Goal: Information Seeking & Learning: Learn about a topic

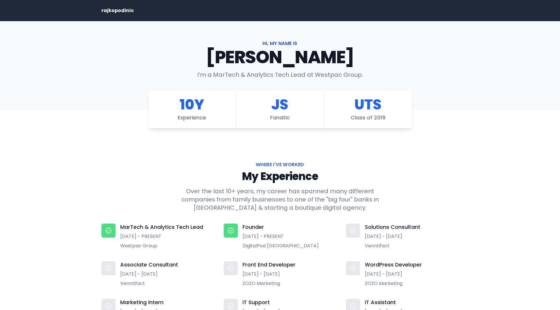
click at [118, 11] on p "rajkopodinic" at bounding box center [117, 10] width 32 height 7
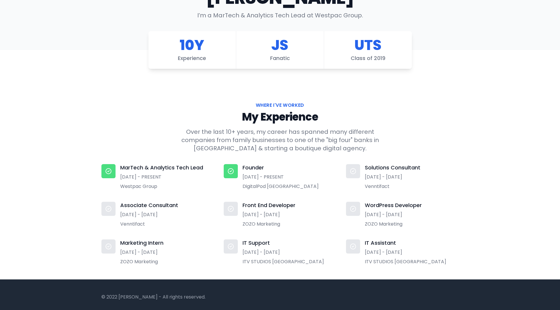
scroll to position [64, 0]
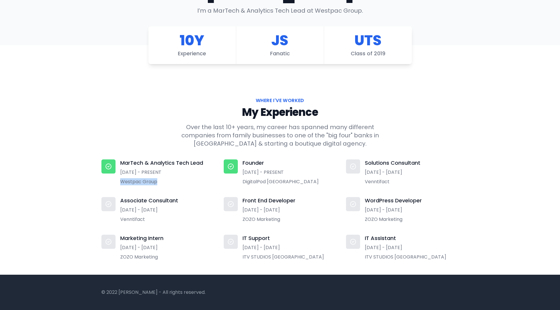
drag, startPoint x: 158, startPoint y: 182, endPoint x: 101, endPoint y: 184, distance: 57.3
click at [101, 184] on div "MarTech & Analytics Tech Lead [DATE] - PRESENT Westpac Group" at bounding box center [157, 172] width 113 height 26
drag, startPoint x: 241, startPoint y: 183, endPoint x: 302, endPoint y: 183, distance: 61.1
click at [302, 183] on div "Founder [DATE] - PRESENT DigitalPod [GEOGRAPHIC_DATA]" at bounding box center [280, 172] width 113 height 26
click at [302, 183] on dd "DigitalPod [GEOGRAPHIC_DATA]" at bounding box center [289, 181] width 94 height 7
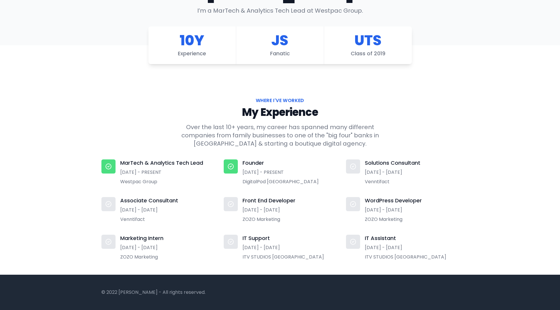
drag, startPoint x: 240, startPoint y: 182, endPoint x: 314, endPoint y: 178, distance: 74.2
click at [314, 178] on div "Founder [DATE] - PRESENT DigitalPod [GEOGRAPHIC_DATA]" at bounding box center [280, 172] width 113 height 26
click at [309, 180] on dd "DigitalPod [GEOGRAPHIC_DATA]" at bounding box center [289, 181] width 94 height 7
drag, startPoint x: 242, startPoint y: 181, endPoint x: 308, endPoint y: 183, distance: 65.9
click at [308, 183] on div "Founder [DATE] - PRESENT DigitalPod [GEOGRAPHIC_DATA]" at bounding box center [280, 172] width 113 height 26
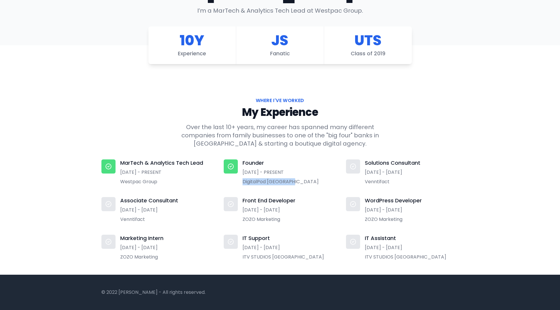
click at [308, 183] on dd "DigitalPod [GEOGRAPHIC_DATA]" at bounding box center [289, 181] width 94 height 7
drag, startPoint x: 243, startPoint y: 182, endPoint x: 311, endPoint y: 182, distance: 68.2
click at [304, 182] on dd "DigitalPod [GEOGRAPHIC_DATA]" at bounding box center [289, 181] width 94 height 7
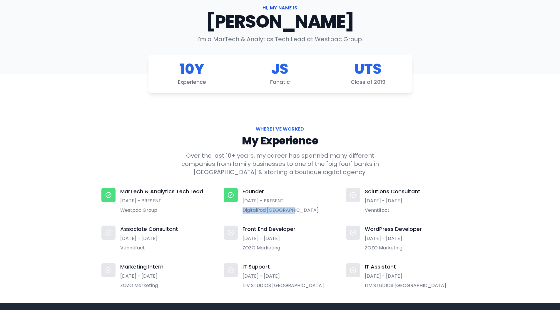
scroll to position [0, 0]
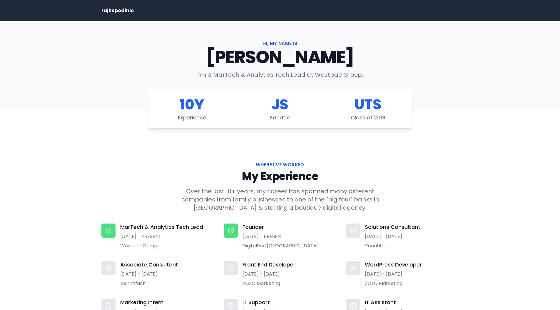
click at [274, 210] on p "Over the last 10+ years, my career has spanned many different companies from fa…" at bounding box center [280, 199] width 198 height 25
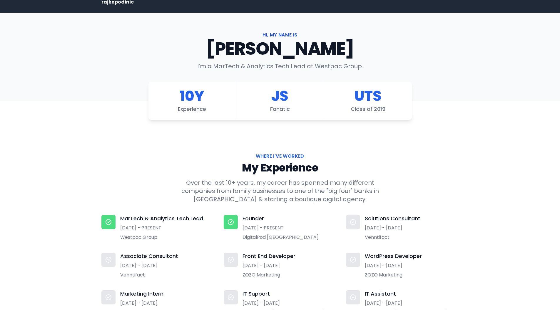
scroll to position [12, 0]
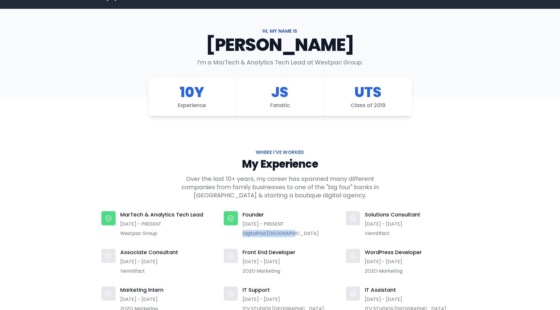
drag, startPoint x: 242, startPoint y: 233, endPoint x: 294, endPoint y: 233, distance: 52.6
click at [294, 213] on div "Founder [DATE] - PRESENT DigitalPod [GEOGRAPHIC_DATA]" at bounding box center [280, 224] width 113 height 26
click at [294, 213] on dd "DigitalPod [GEOGRAPHIC_DATA]" at bounding box center [289, 233] width 94 height 7
